Goal: Understand process/instructions: Learn about a topic

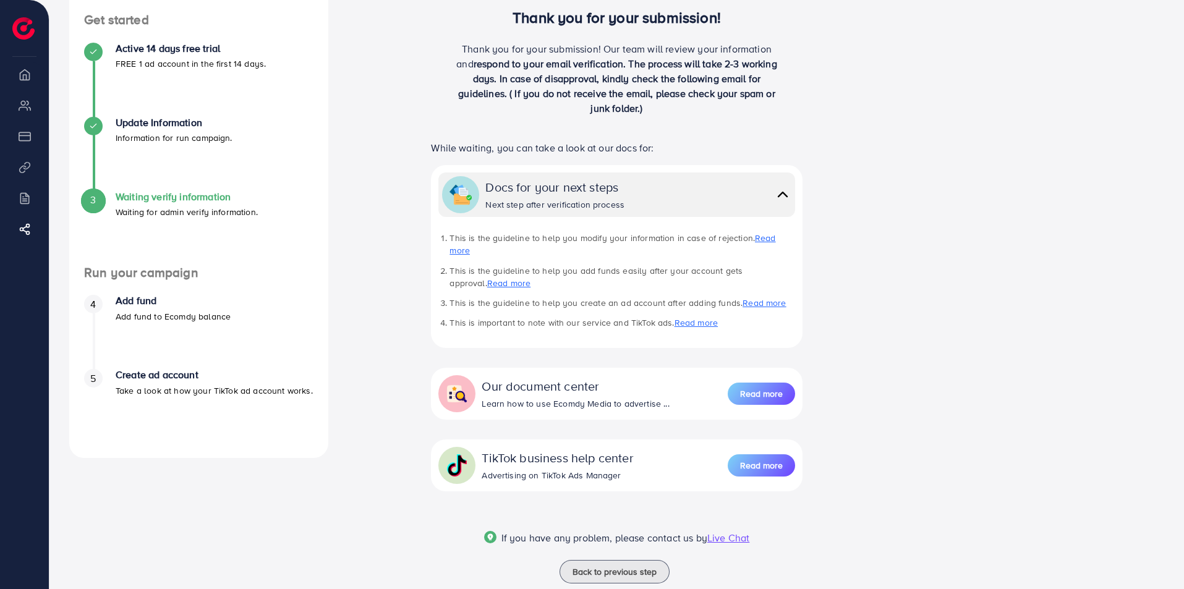
scroll to position [130, 0]
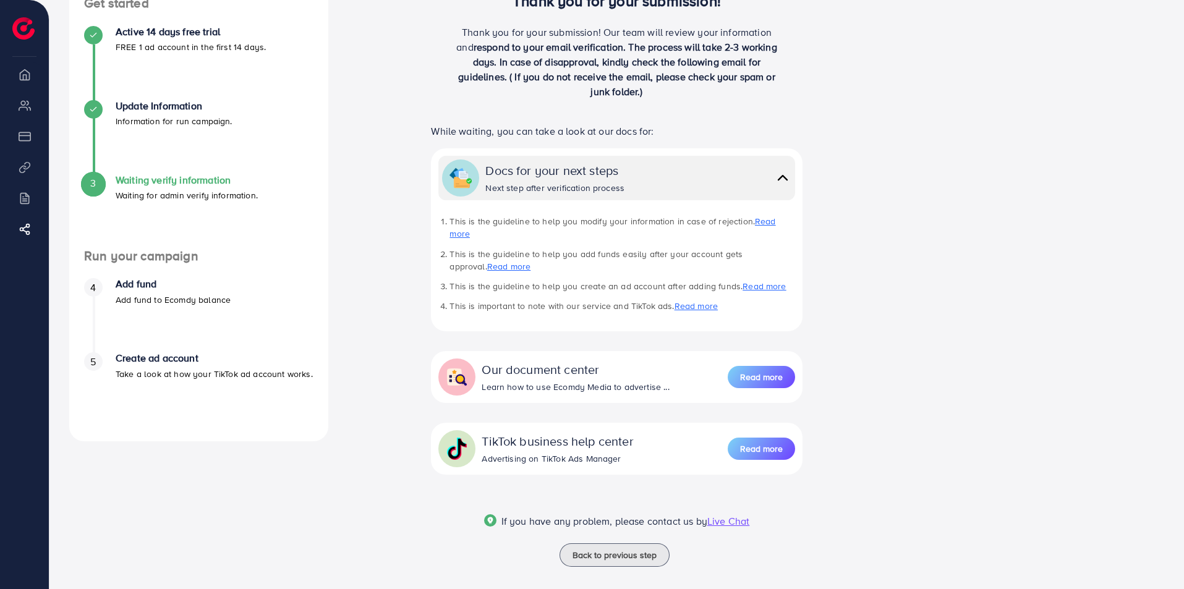
click at [780, 183] on img at bounding box center [782, 178] width 17 height 18
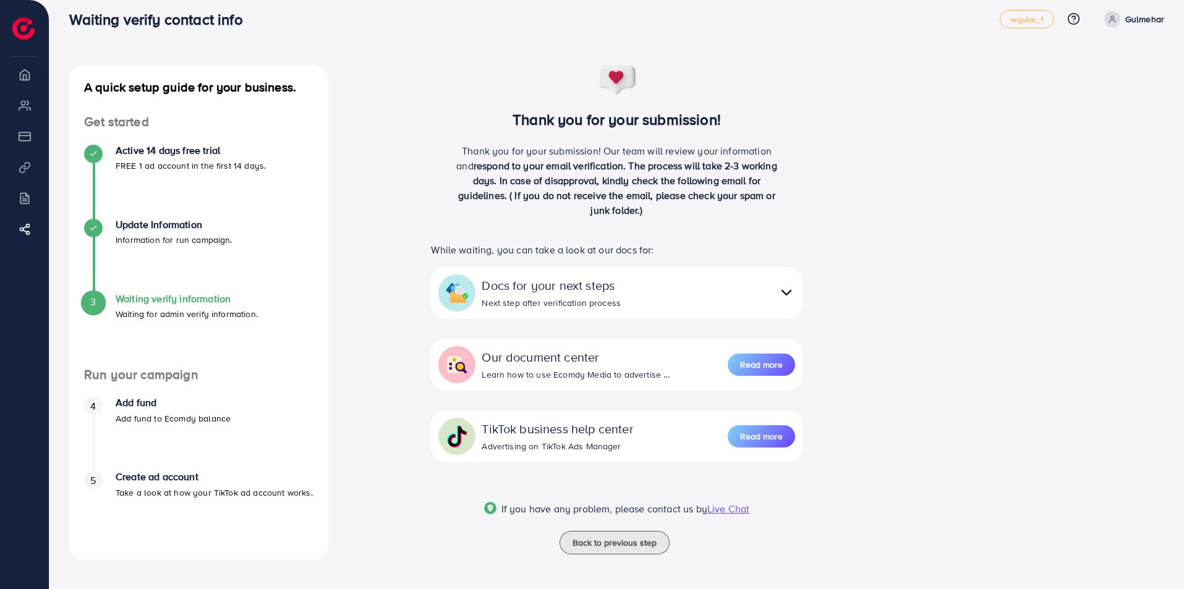
scroll to position [12, 0]
click at [638, 290] on div "Docs for your next steps Next step after verification process" at bounding box center [638, 292] width 313 height 33
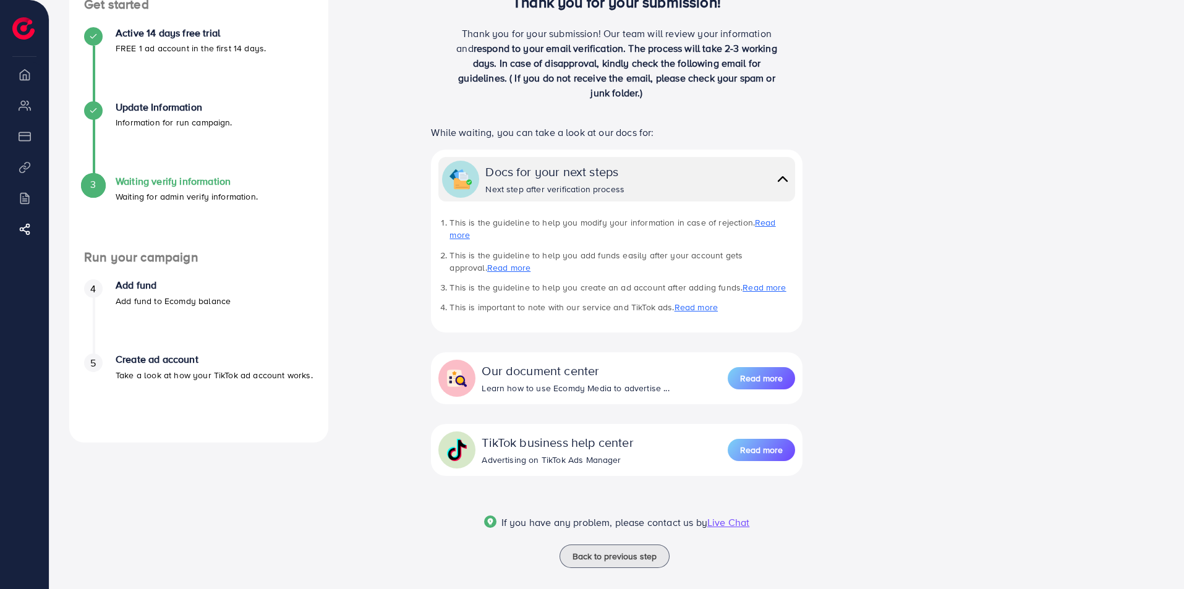
scroll to position [130, 0]
click at [739, 366] on button "Read more" at bounding box center [761, 377] width 67 height 22
click at [595, 549] on span "Back to previous step" at bounding box center [614, 555] width 84 height 12
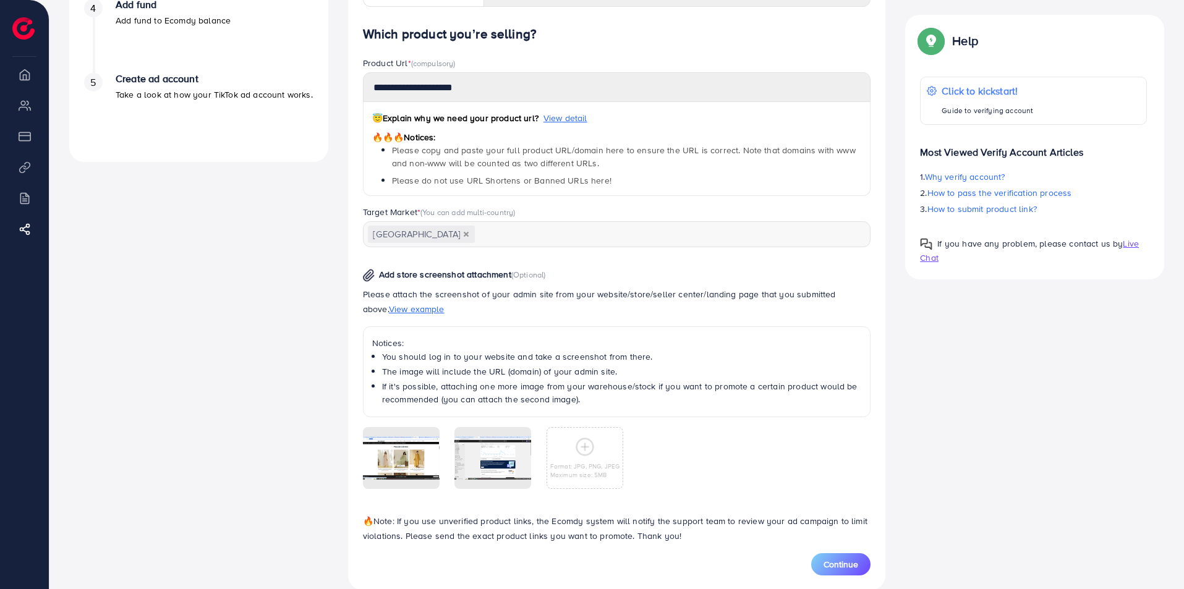
scroll to position [431, 0]
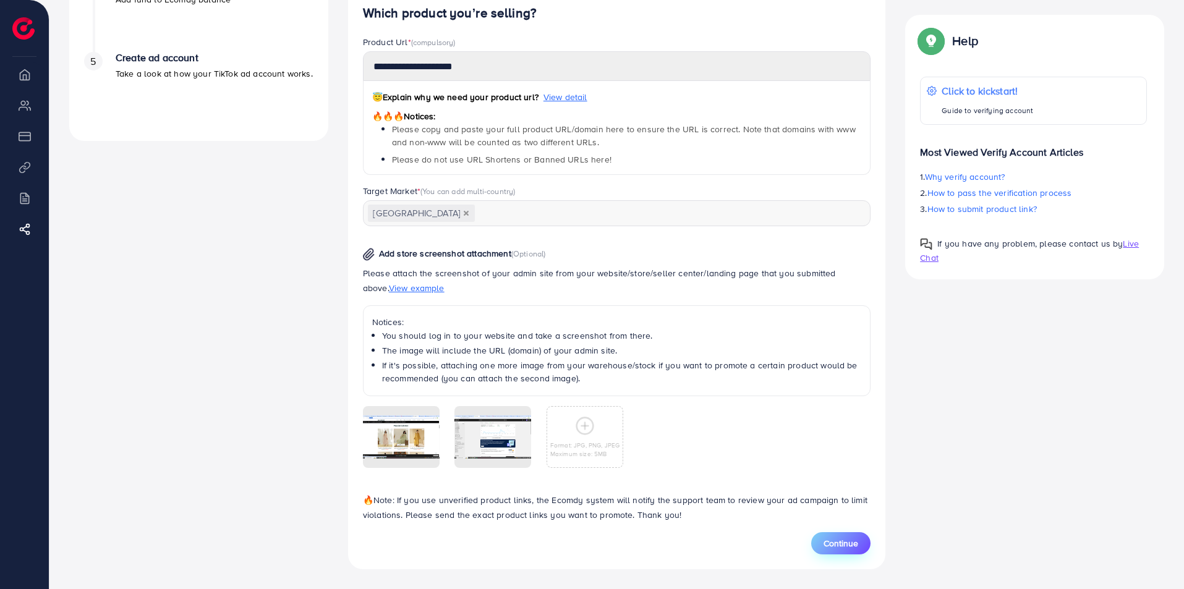
click at [841, 546] on span "Continue" at bounding box center [840, 543] width 35 height 12
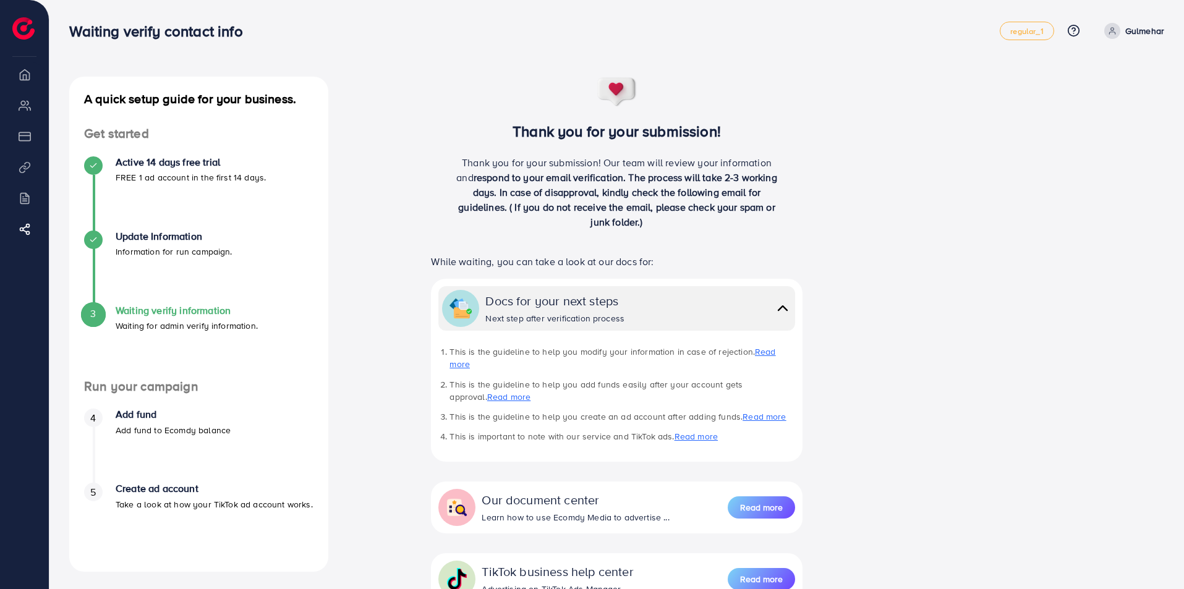
click at [133, 316] on h4 "Waiting verify information" at bounding box center [187, 311] width 142 height 12
click at [166, 398] on ul "4 Add fund Add fund to Ecomdy balance 5 Create ad account Take a look at how yo…" at bounding box center [198, 475] width 259 height 163
click at [160, 412] on h4 "Add fund" at bounding box center [173, 415] width 115 height 12
click at [201, 315] on h4 "Waiting verify information" at bounding box center [187, 311] width 142 height 12
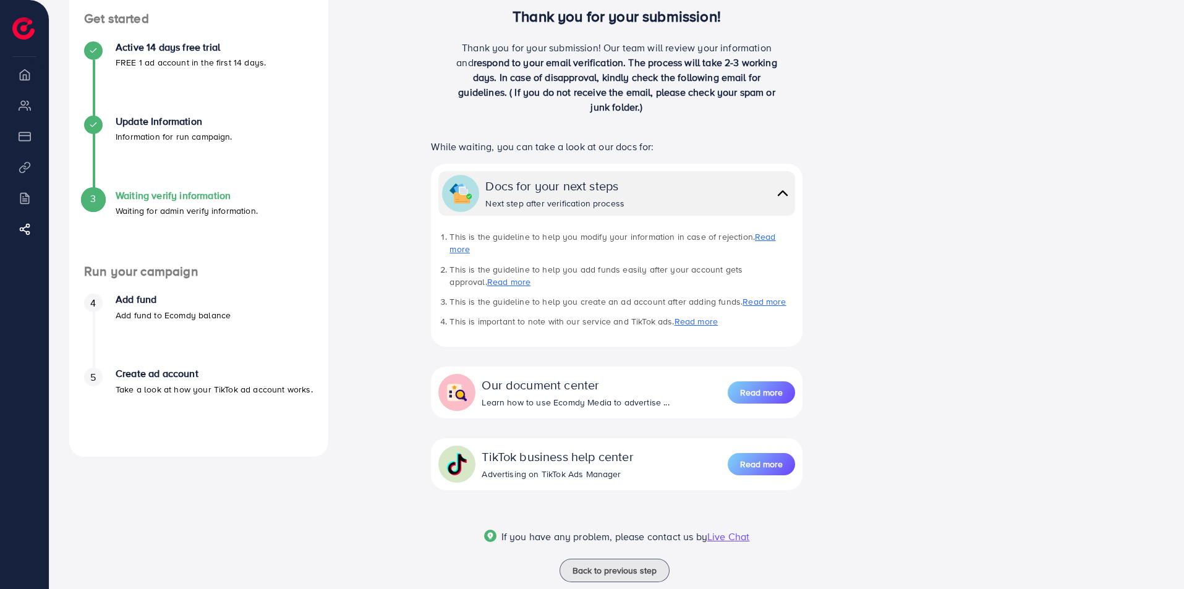
scroll to position [124, 0]
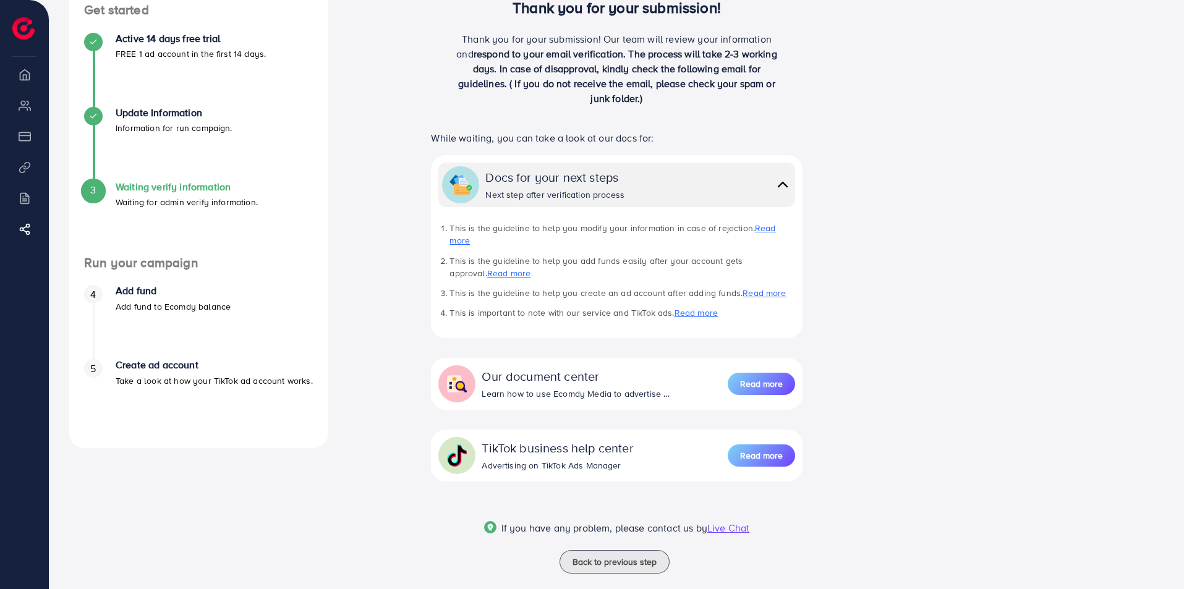
click at [134, 292] on h4 "Add fund" at bounding box center [173, 291] width 115 height 12
